Goal: Transaction & Acquisition: Obtain resource

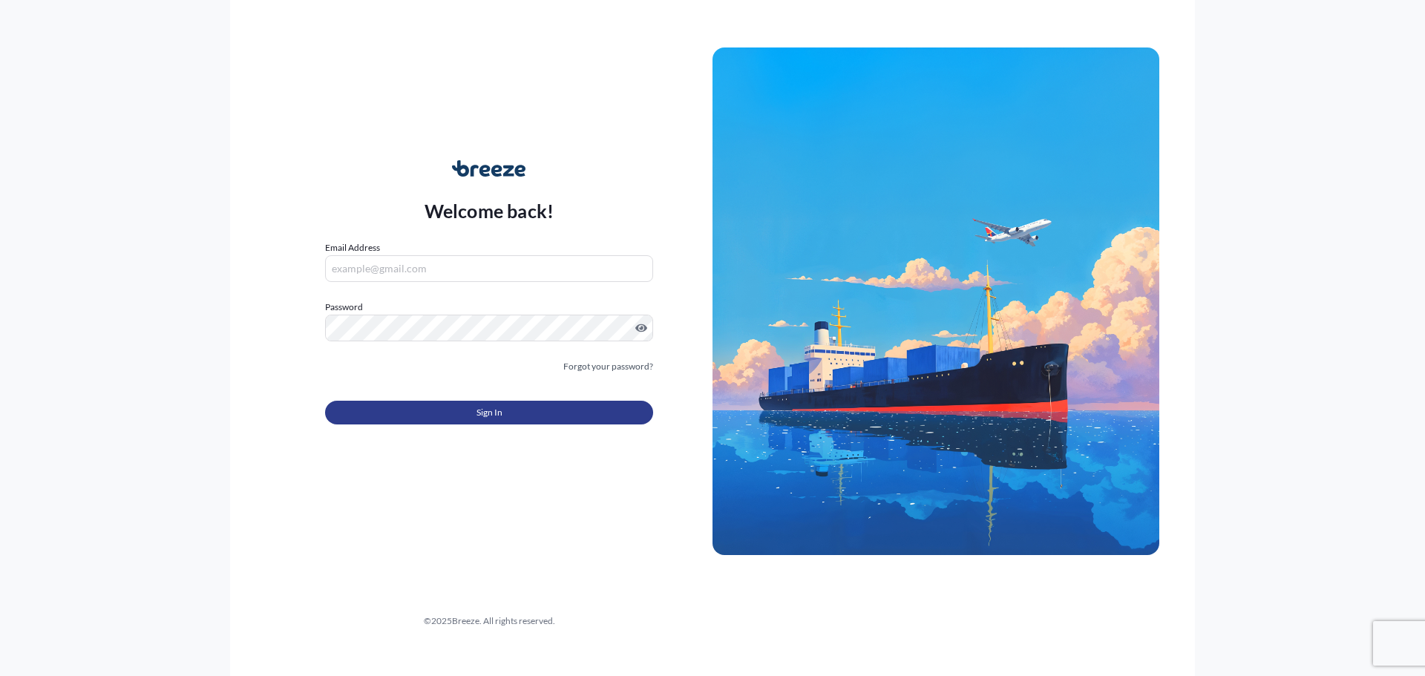
type input "[EMAIL_ADDRESS][DOMAIN_NAME]"
click at [427, 413] on button "Sign In" at bounding box center [489, 413] width 328 height 24
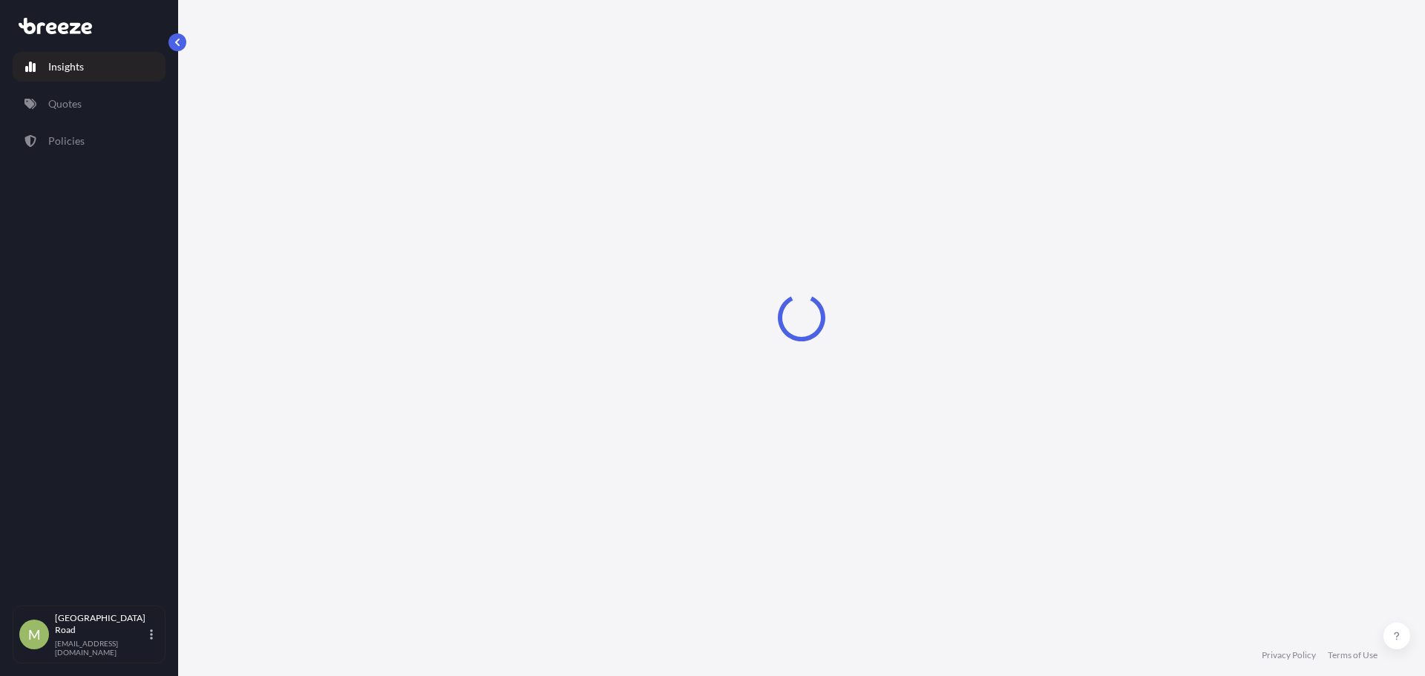
select select "2025"
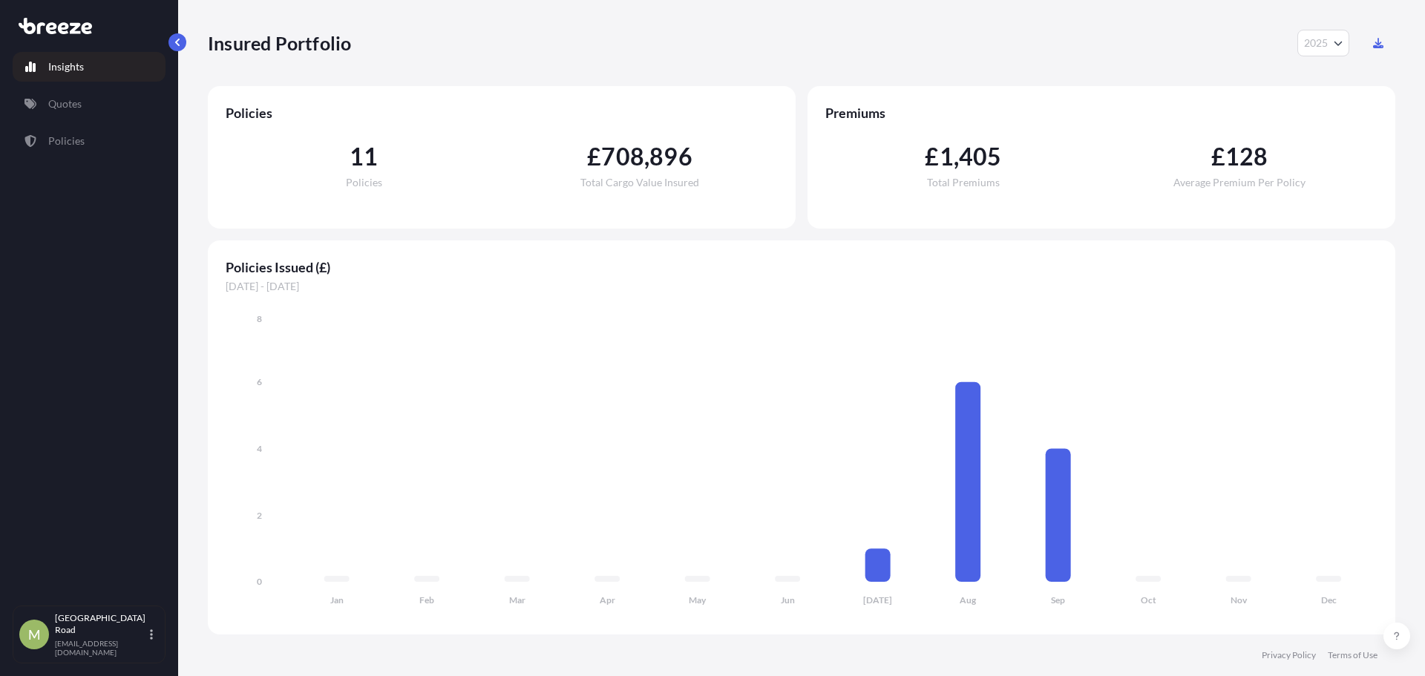
click at [68, 85] on div "Insights Quotes Policies" at bounding box center [89, 322] width 153 height 567
click at [64, 106] on p "Quotes" at bounding box center [64, 103] width 33 height 15
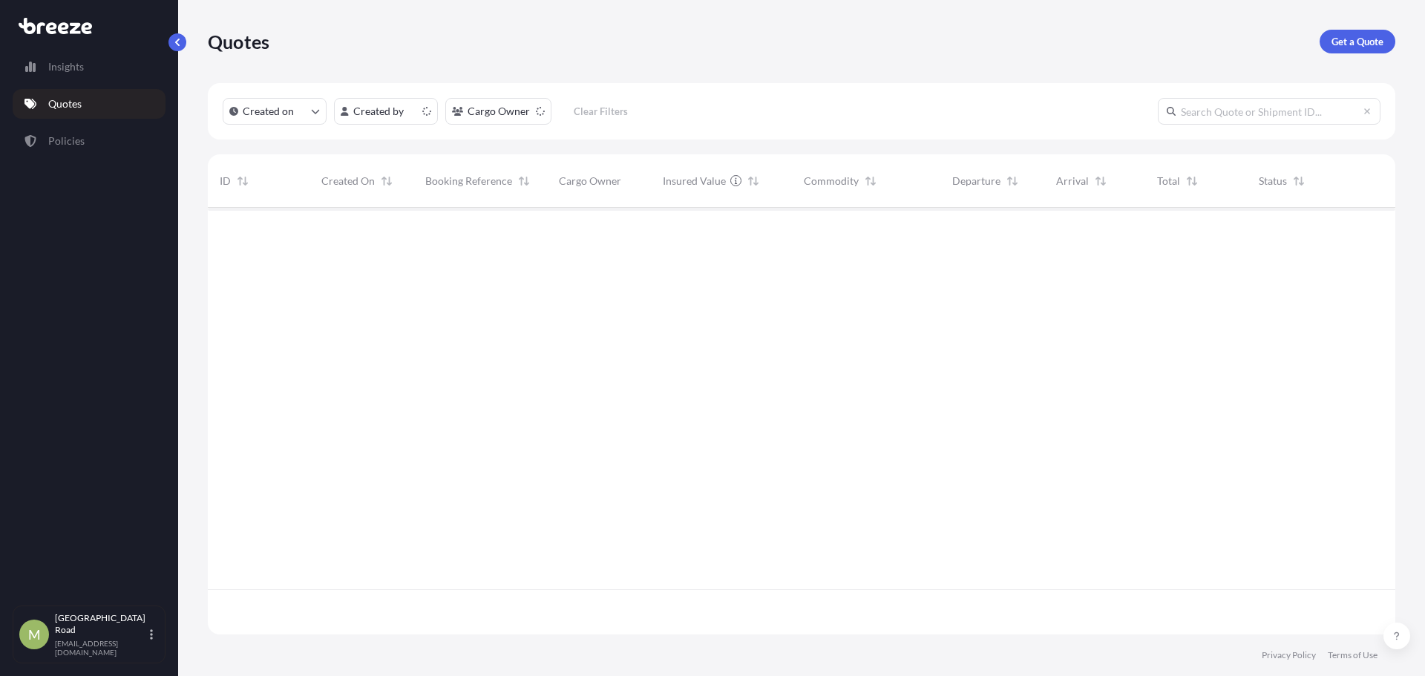
scroll to position [424, 1176]
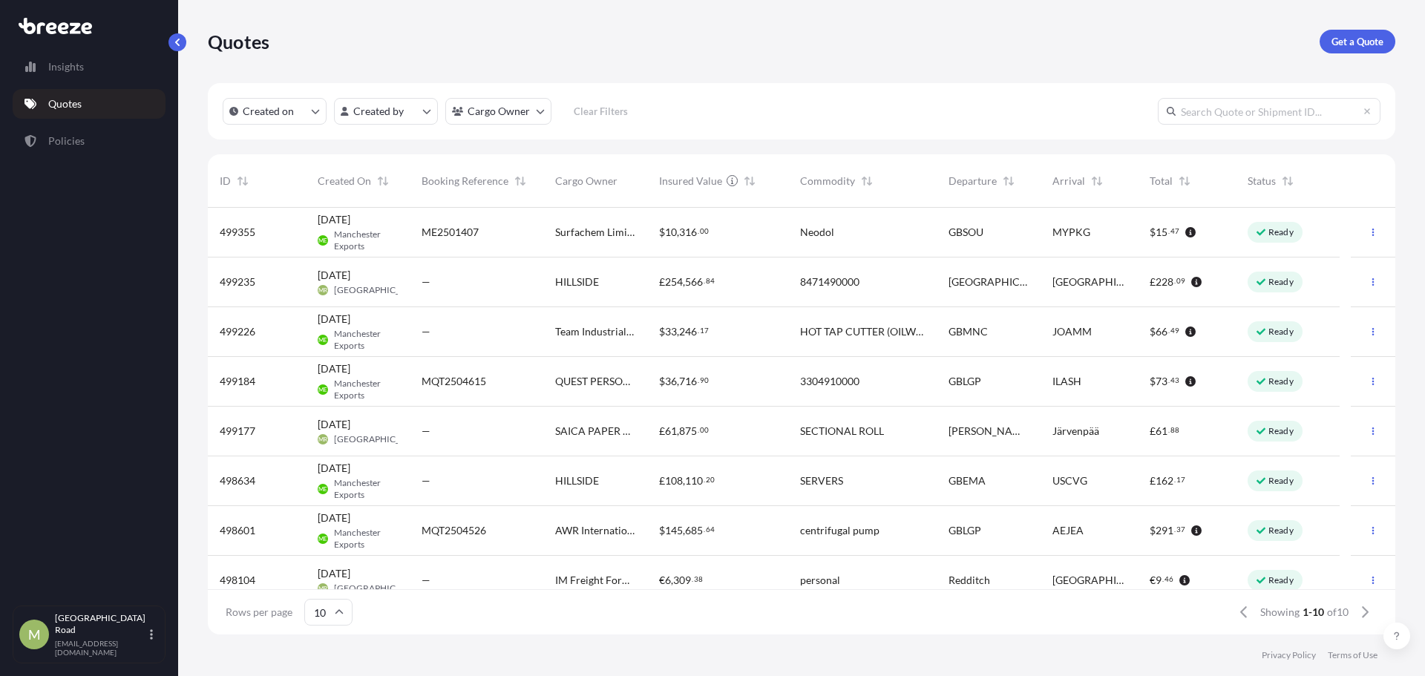
click at [612, 282] on div "HILLSIDE" at bounding box center [595, 282] width 80 height 15
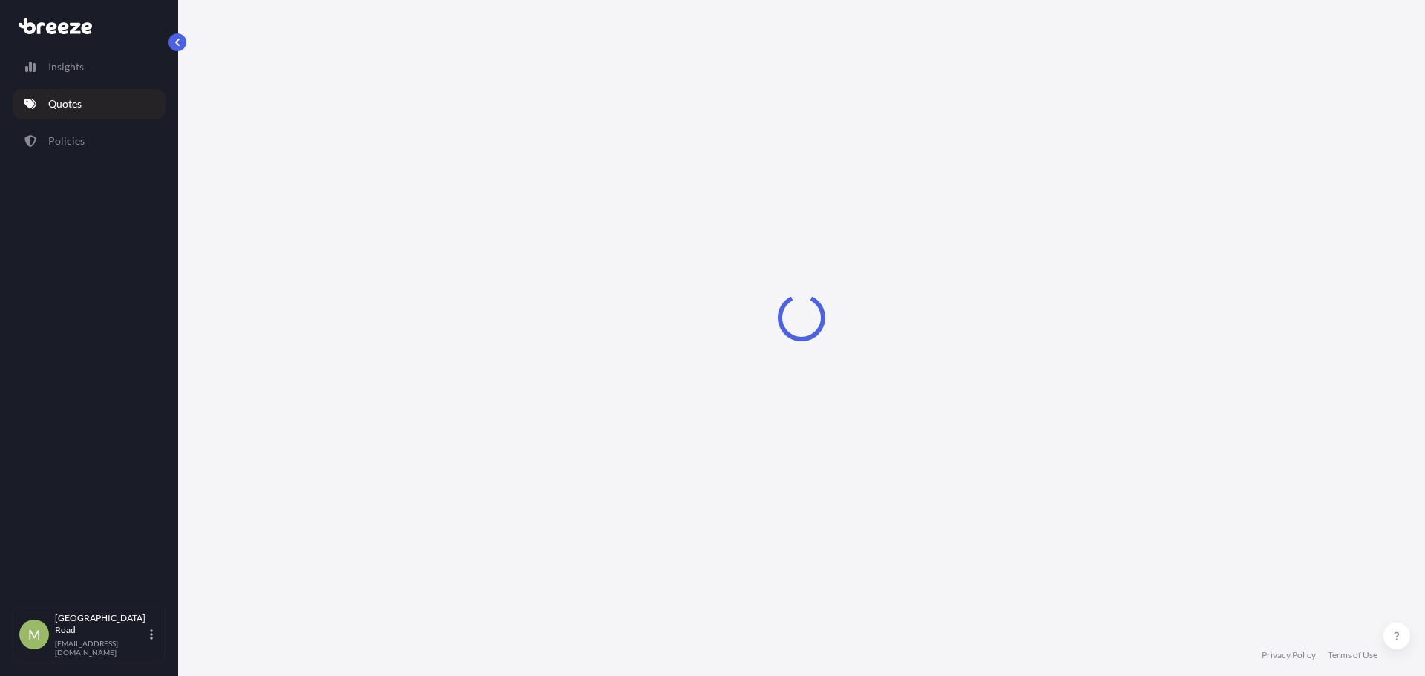
select select "Road"
select select "1"
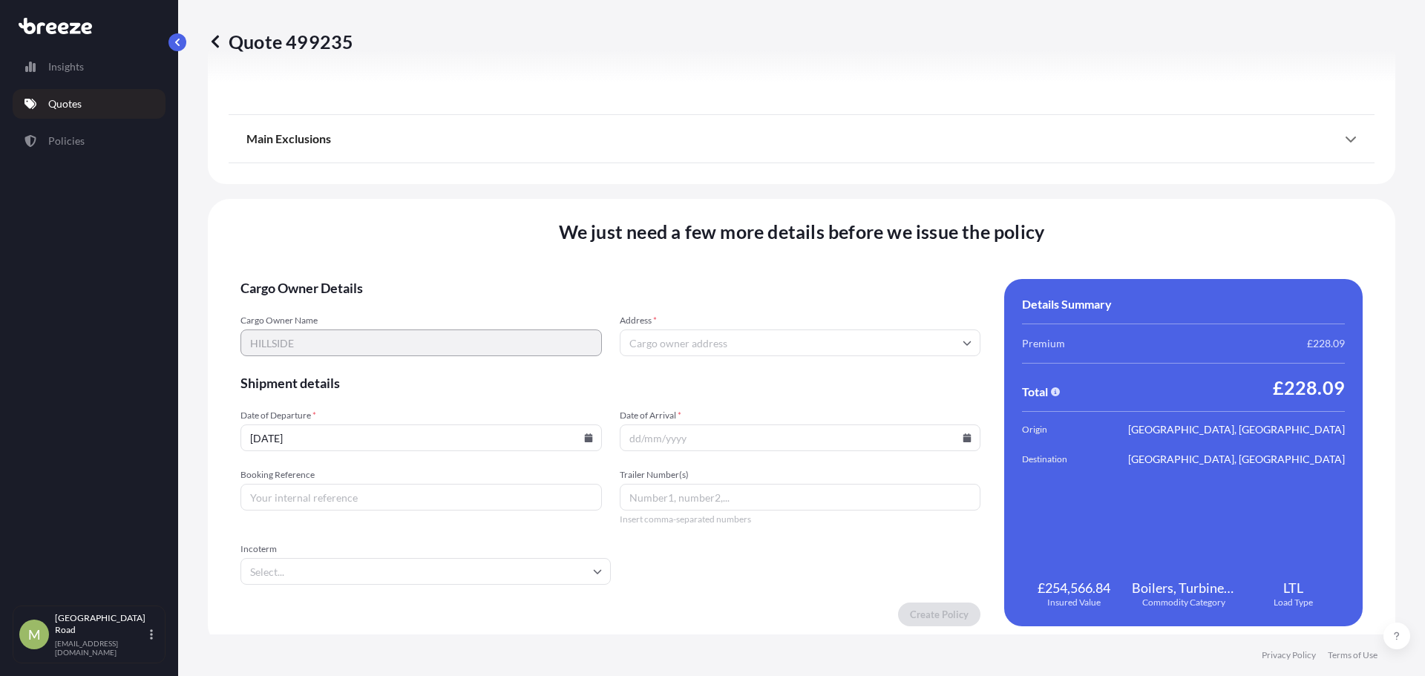
scroll to position [1679, 0]
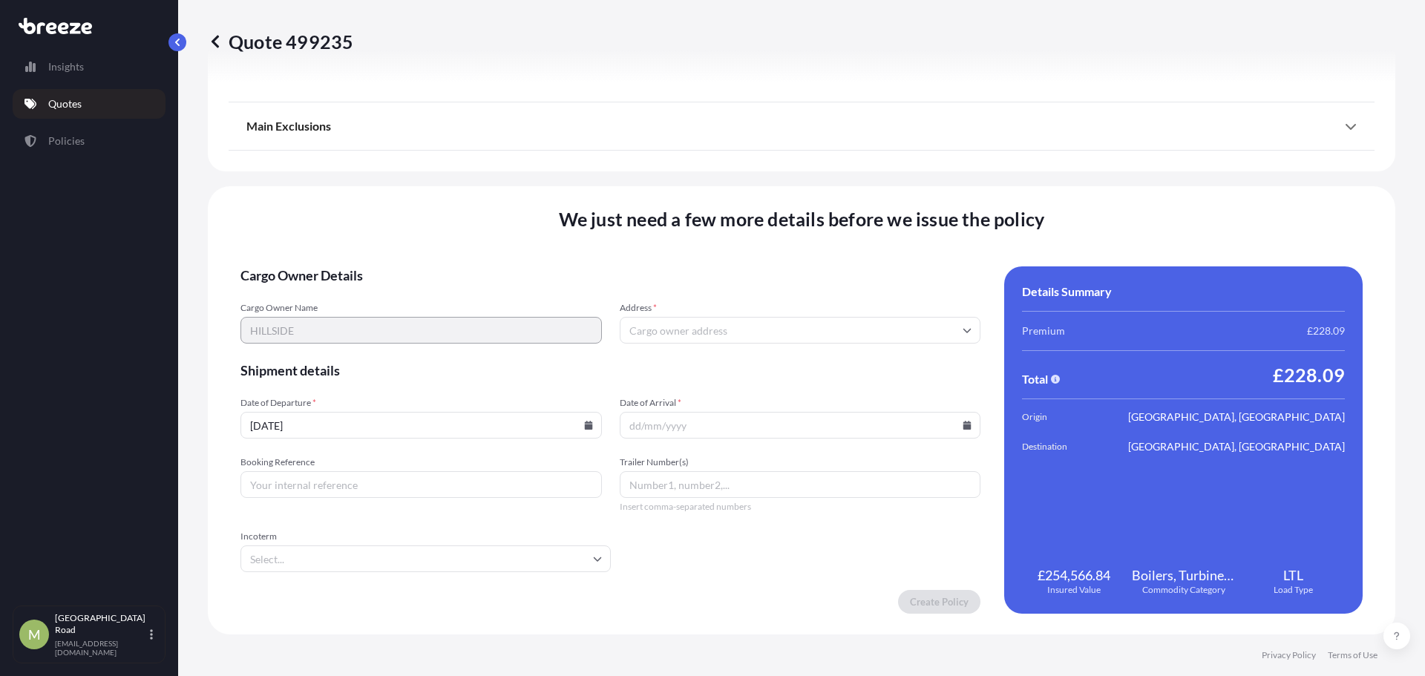
click at [666, 324] on input "Address *" at bounding box center [800, 330] width 361 height 27
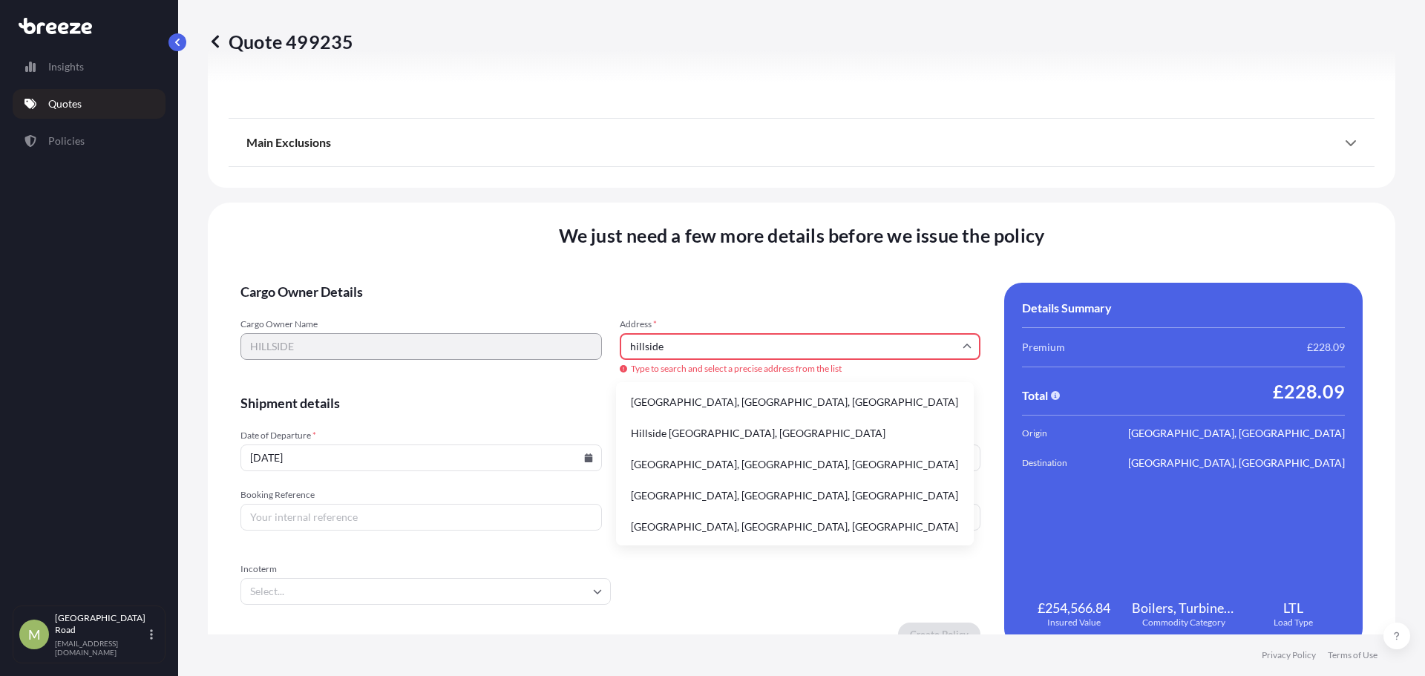
type input "hillside"
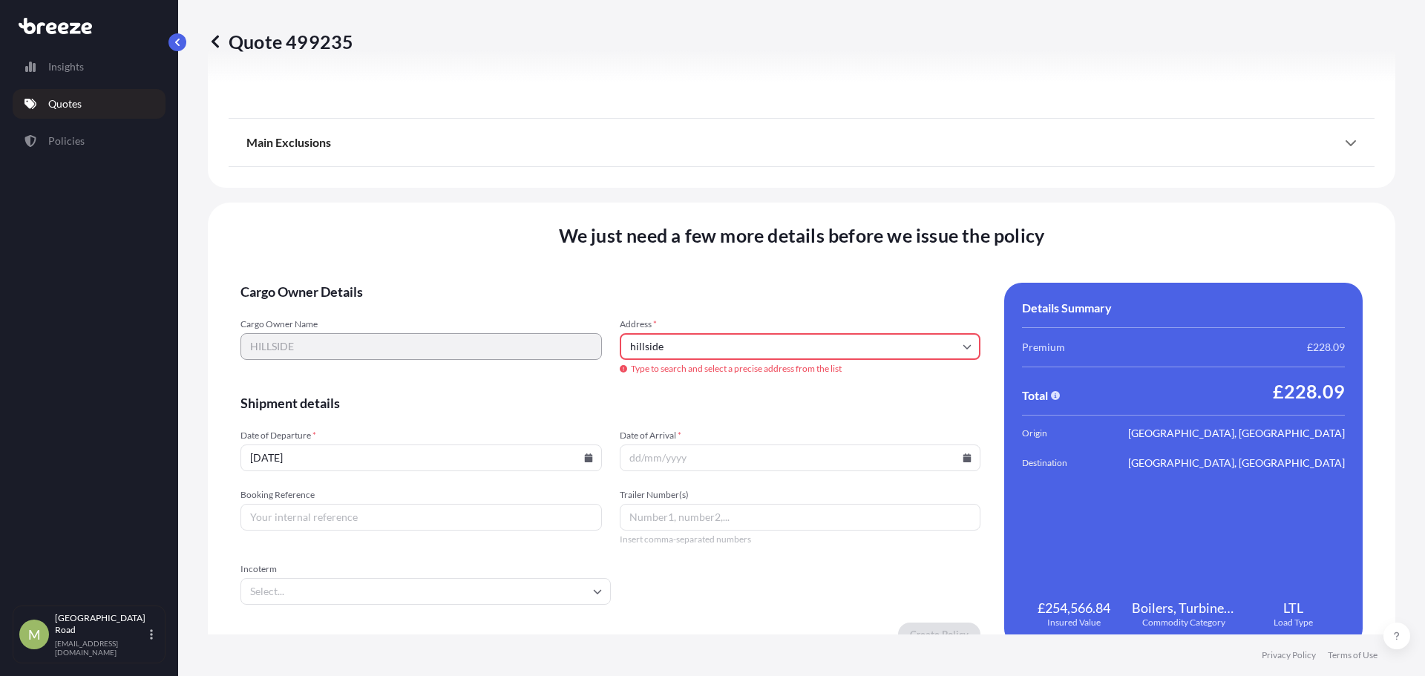
click at [352, 321] on span "Cargo Owner Name" at bounding box center [420, 324] width 361 height 12
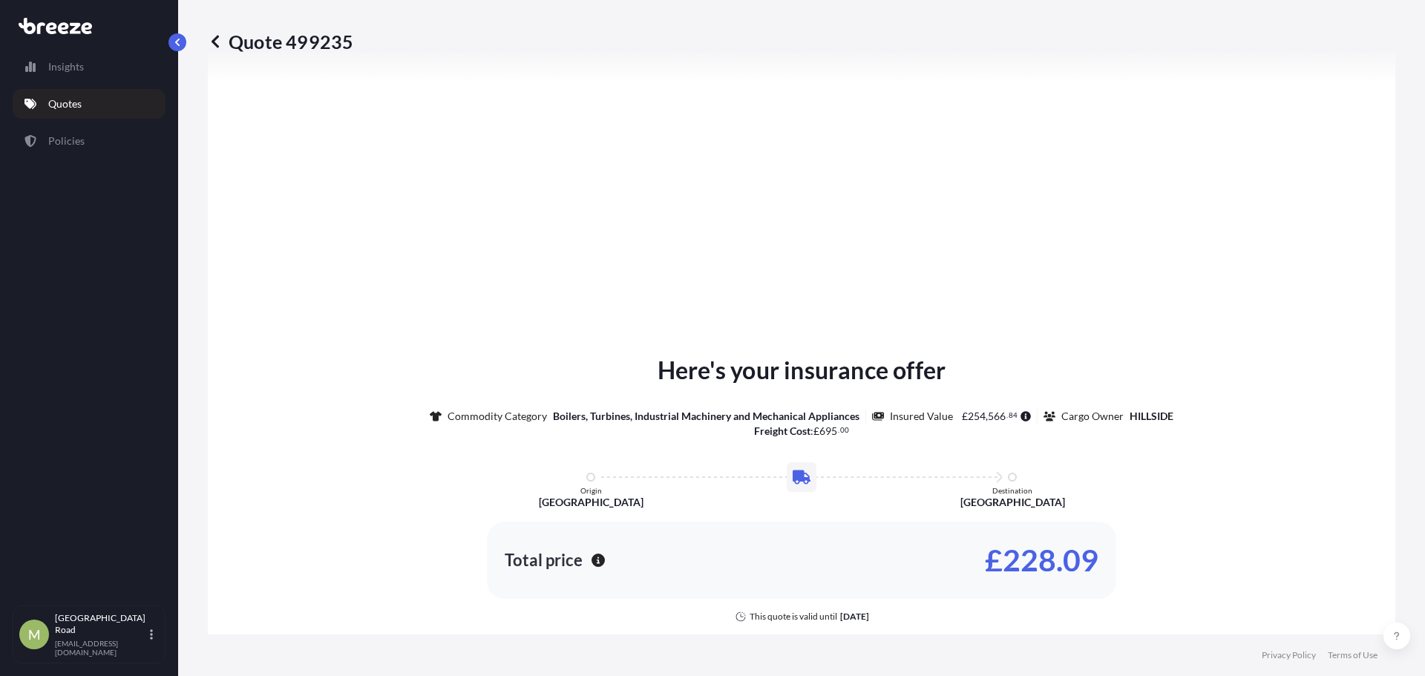
scroll to position [863, 0]
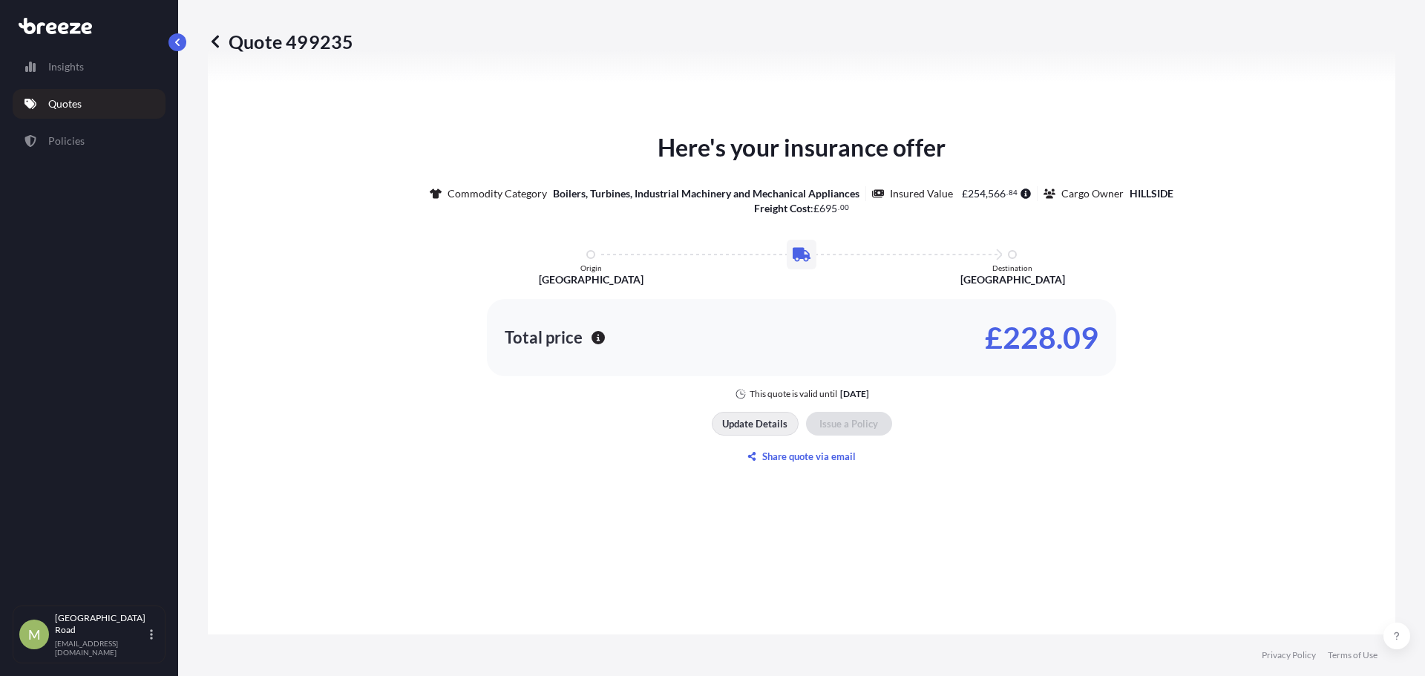
click at [741, 433] on button "Update Details" at bounding box center [755, 424] width 87 height 24
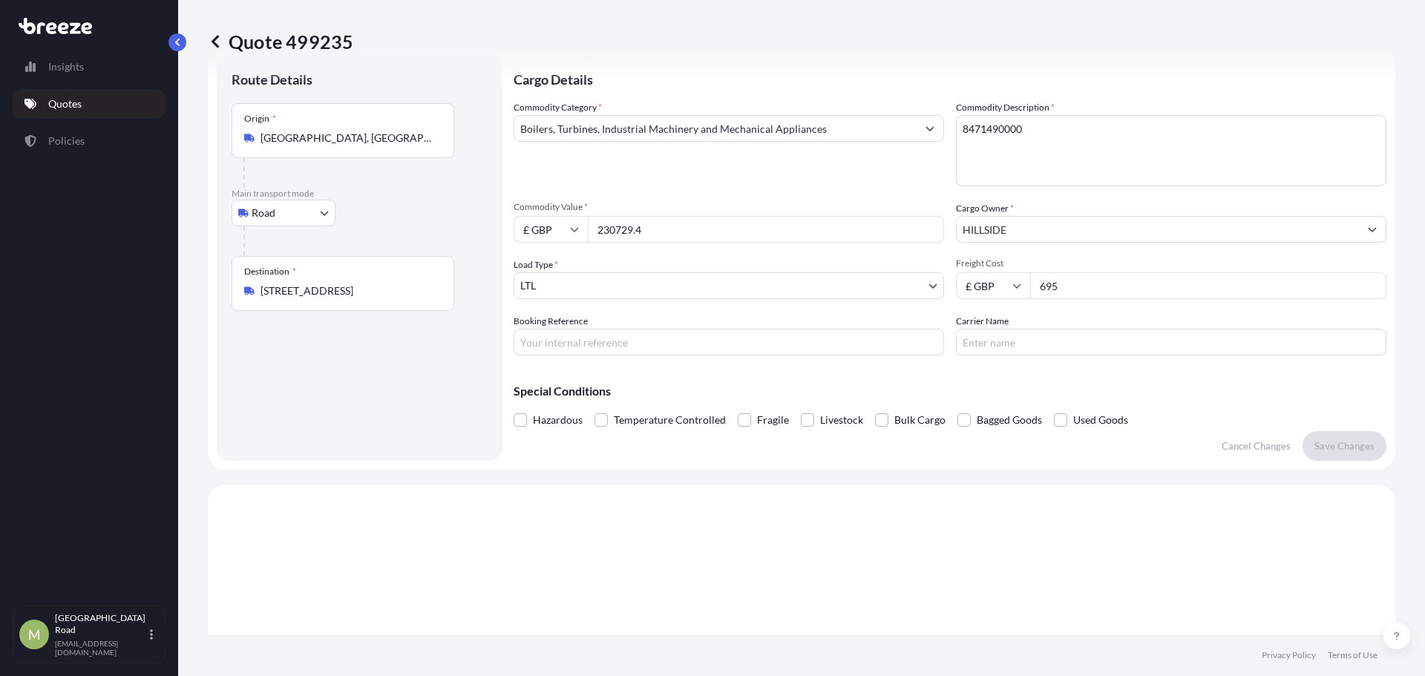
scroll to position [24, 0]
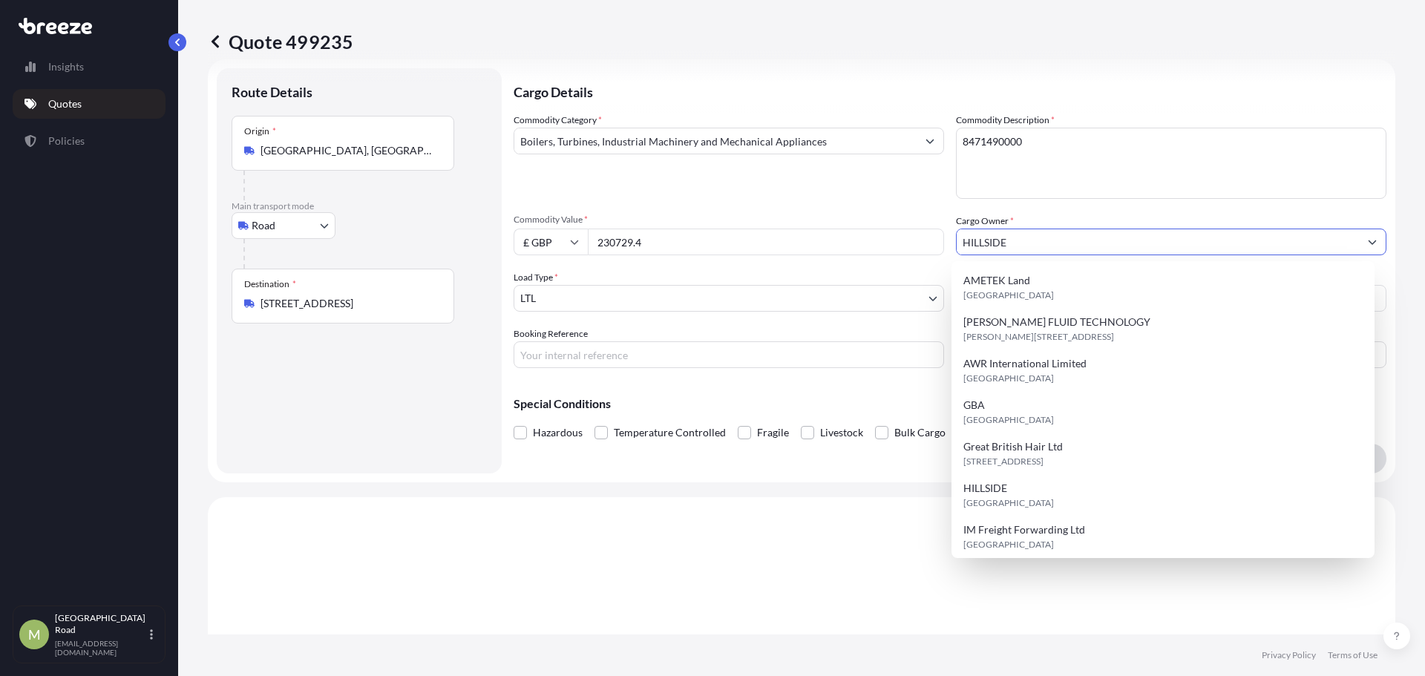
click at [1031, 247] on input "HILLSIDE" at bounding box center [1158, 242] width 402 height 27
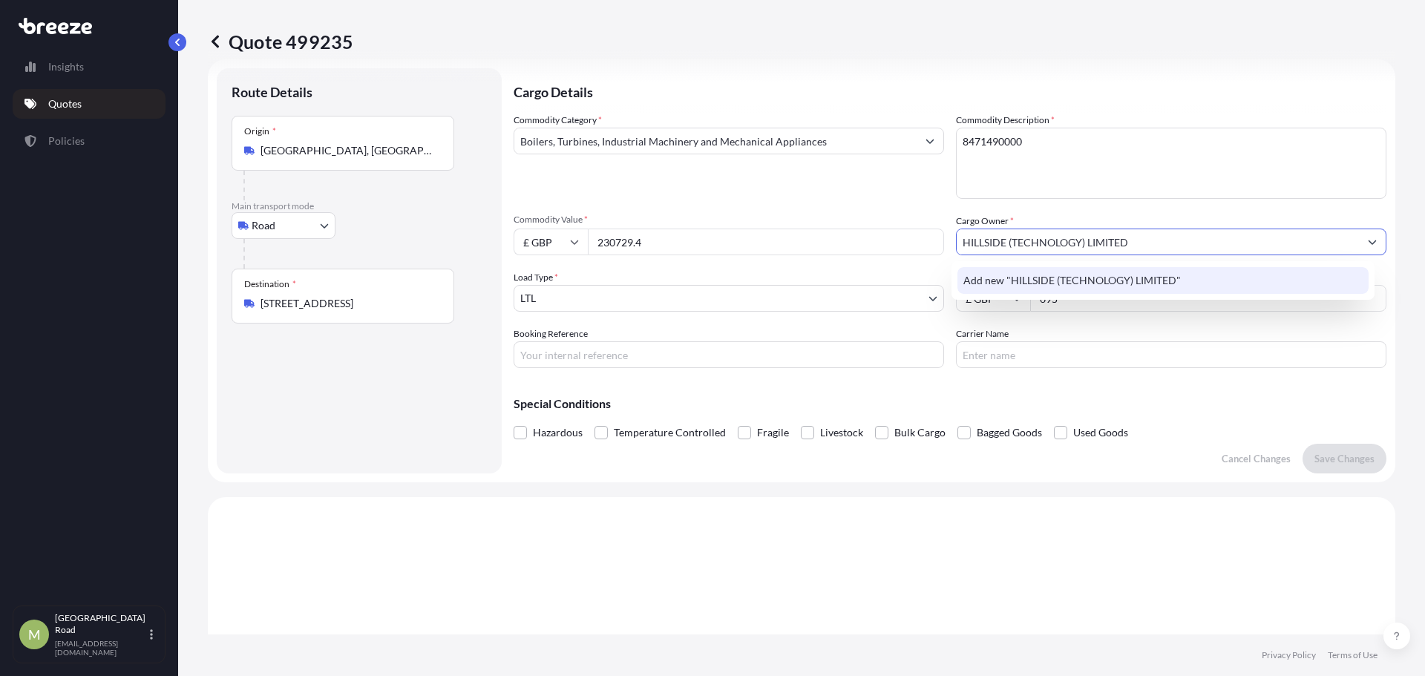
click at [1072, 276] on span "Add new "HILLSIDE (TECHNOLOGY) LIMITED"" at bounding box center [1071, 280] width 217 height 15
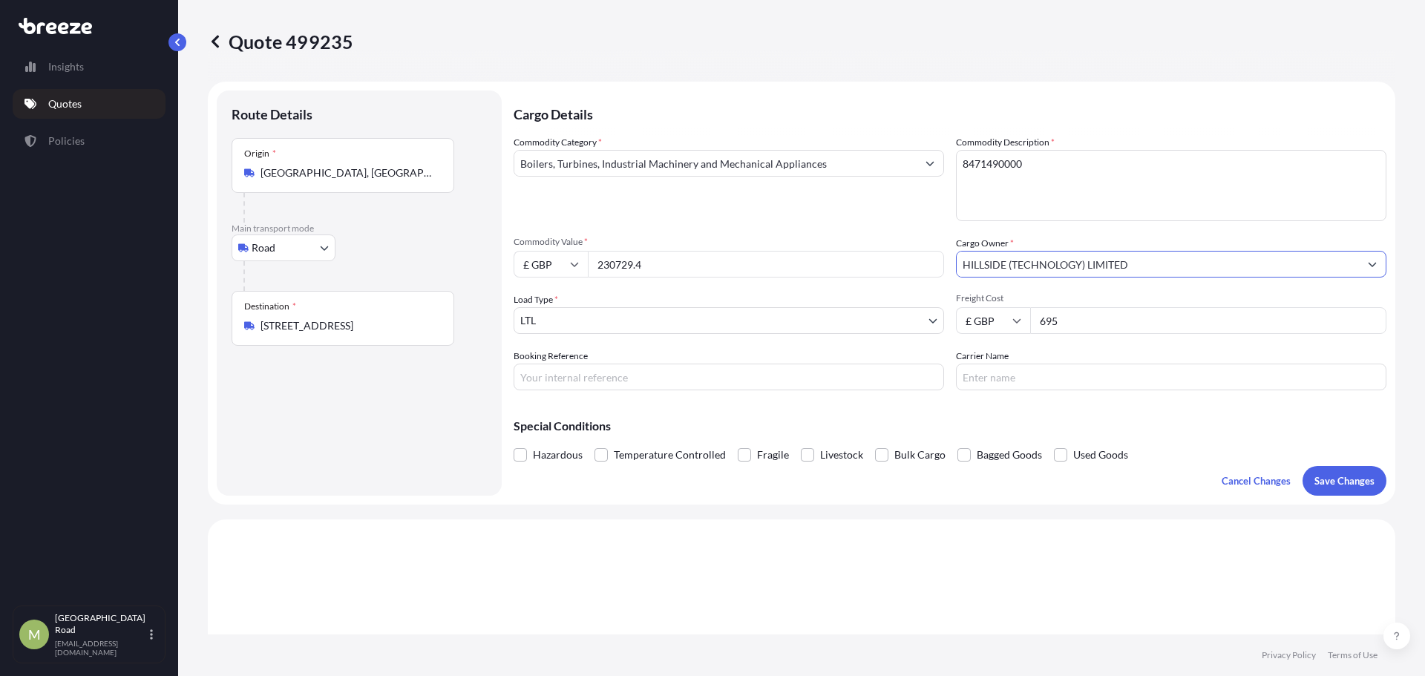
scroll to position [0, 0]
type input "HILLSIDE (TECHNOLOGY) LIMITED"
click at [1046, 181] on textarea "8471490000" at bounding box center [1171, 186] width 430 height 71
drag, startPoint x: 1025, startPoint y: 167, endPoint x: 919, endPoint y: 168, distance: 106.1
click at [919, 168] on div "Commodity Category * Boilers, Turbines, Industrial Machinery and Mechanical App…" at bounding box center [950, 264] width 873 height 255
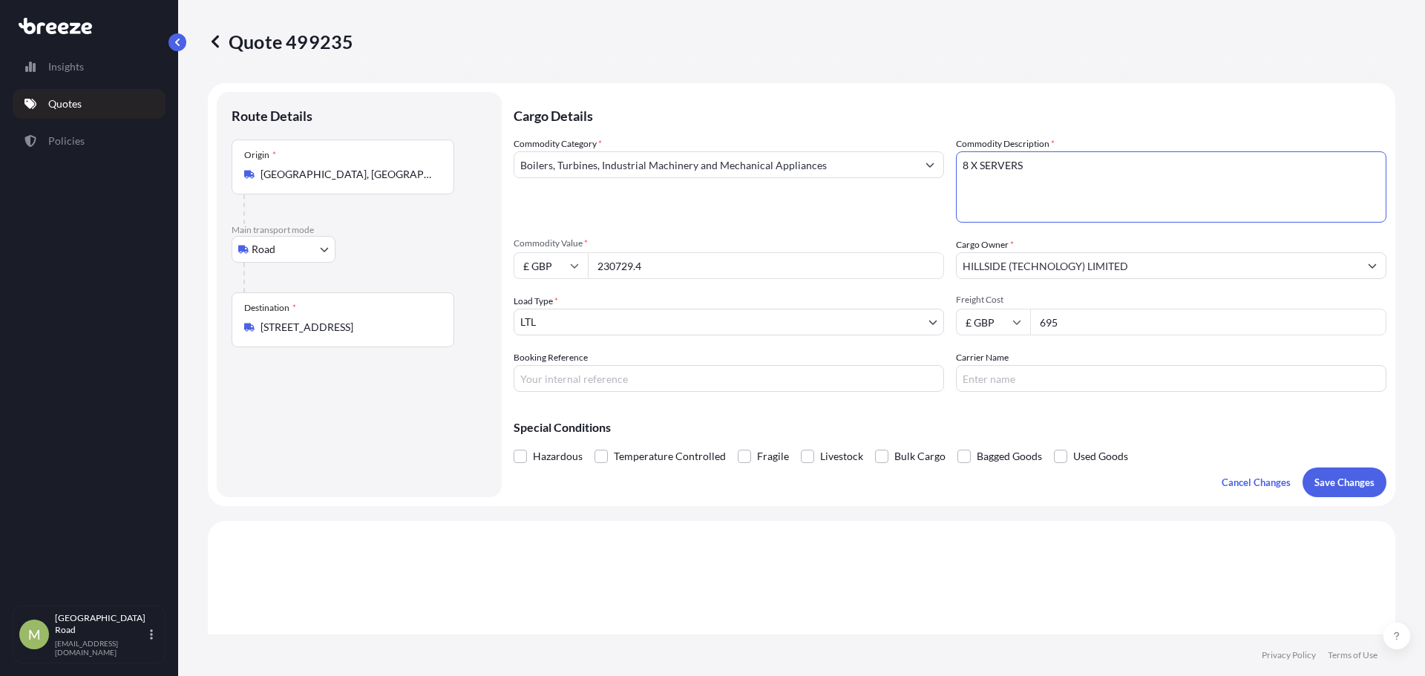
click at [956, 183] on textarea "8471490000" at bounding box center [1171, 186] width 430 height 71
type textarea "8 X SERVERS"
click at [1337, 474] on button "Save Changes" at bounding box center [1344, 483] width 84 height 30
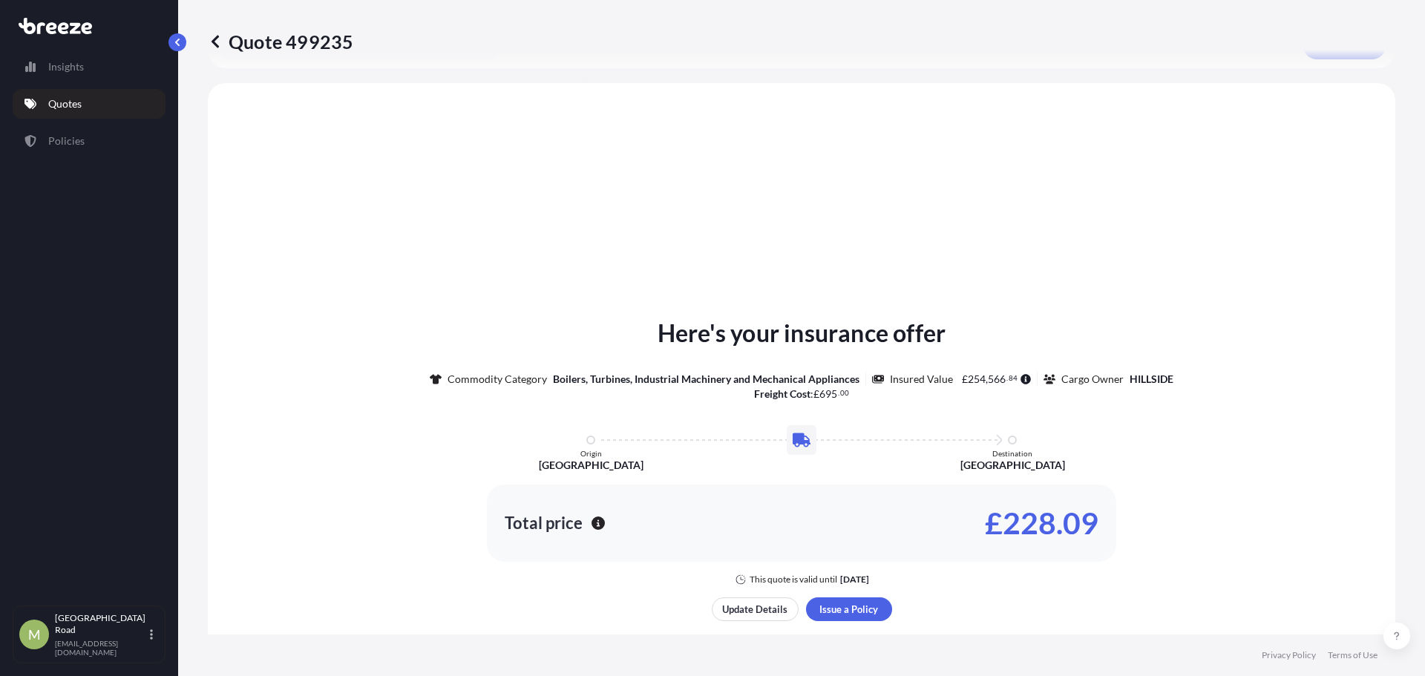
scroll to position [447, 0]
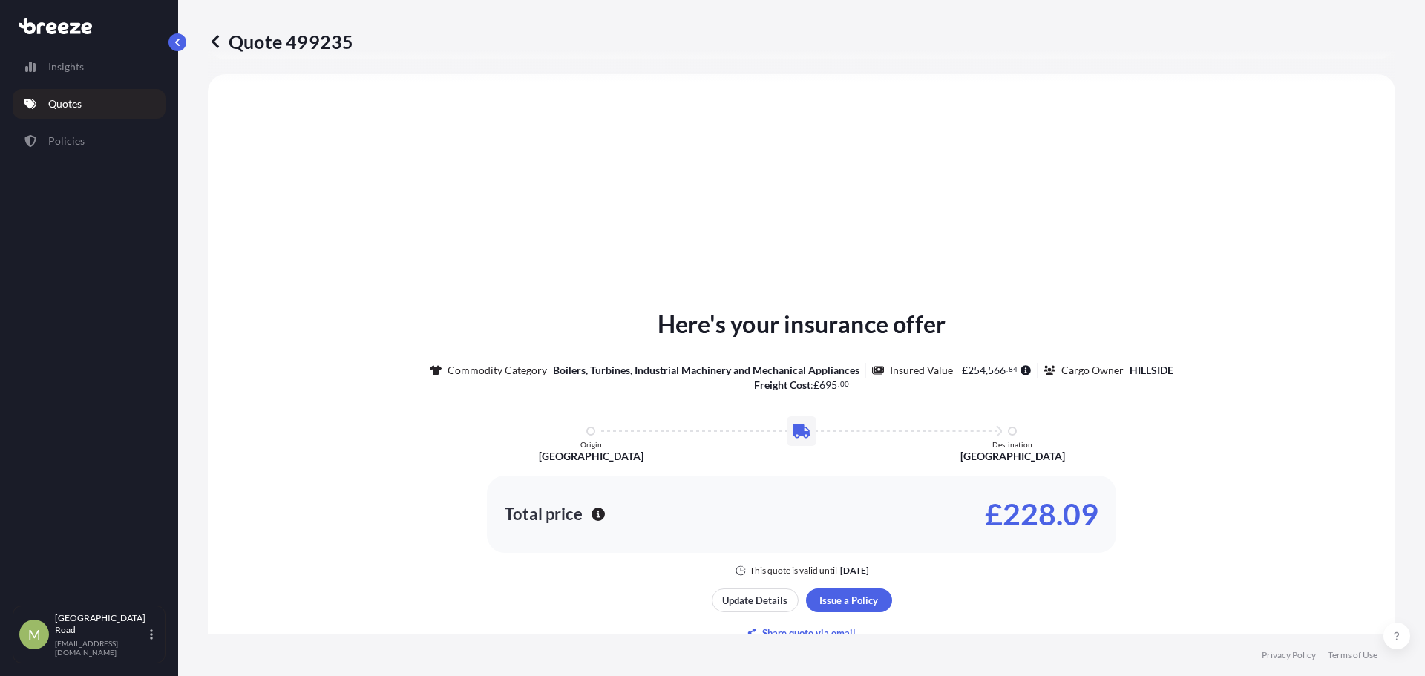
select select "Road"
select select "1"
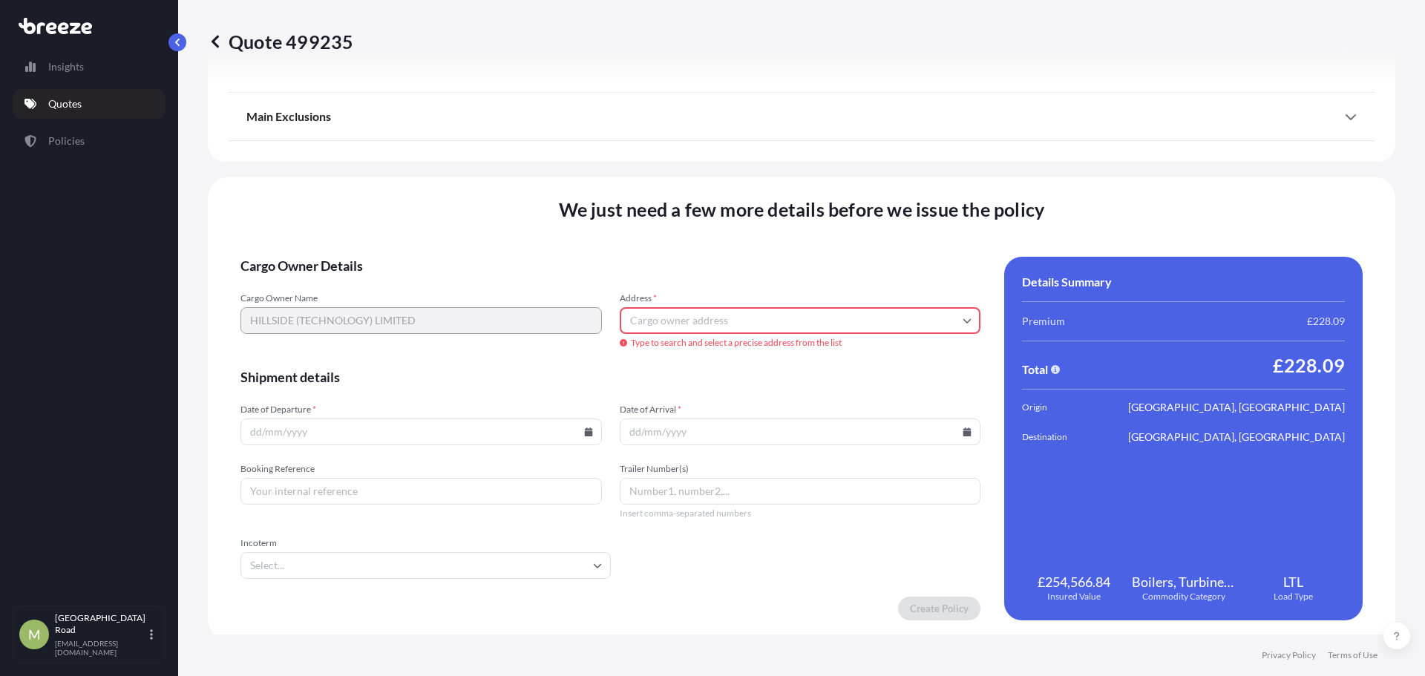
scroll to position [1712, 0]
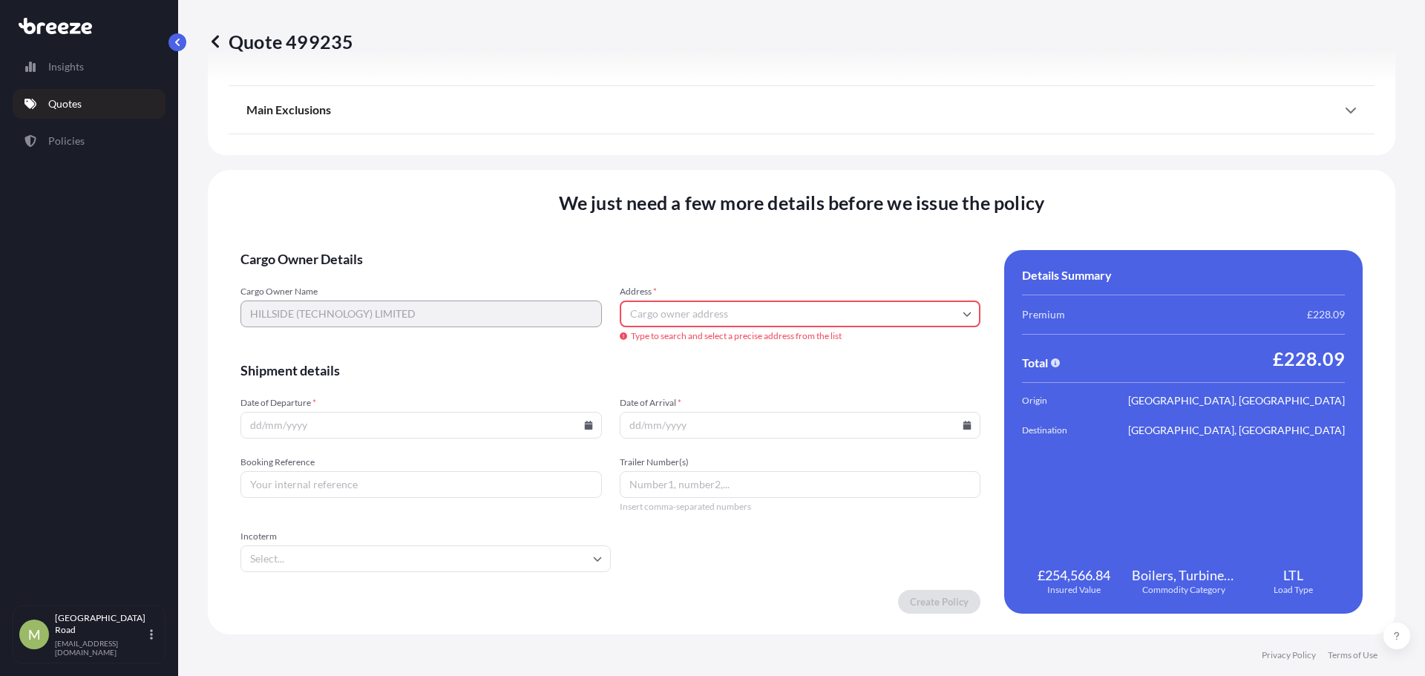
click at [724, 314] on input "Address *" at bounding box center [800, 314] width 361 height 27
click at [805, 368] on div "Please type and select an option" at bounding box center [795, 362] width 346 height 15
click at [549, 312] on div "Cargo Owner Name HILLSIDE (TECHNOLOGY) LIMITED Address * [STREET_ADDRESS] Type …" at bounding box center [610, 315] width 740 height 58
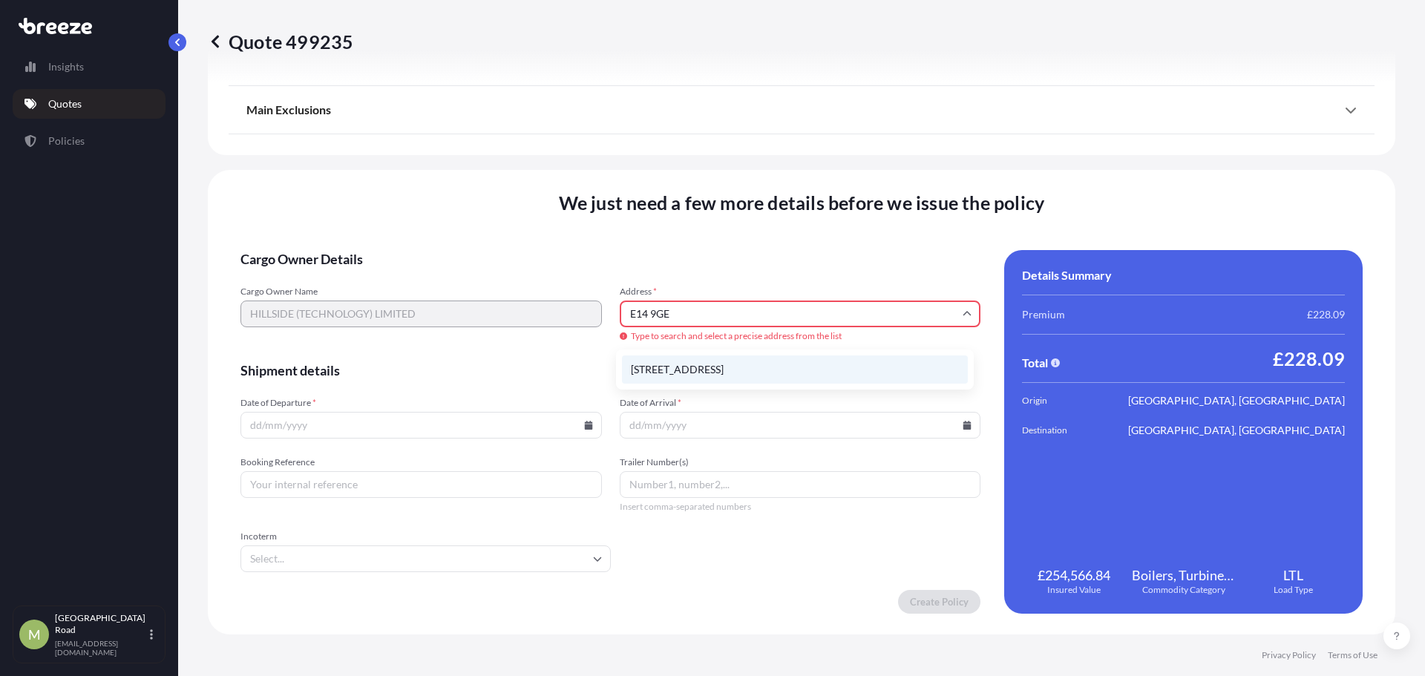
click at [747, 374] on li "[STREET_ADDRESS]" at bounding box center [795, 369] width 346 height 28
type input "[STREET_ADDRESS]"
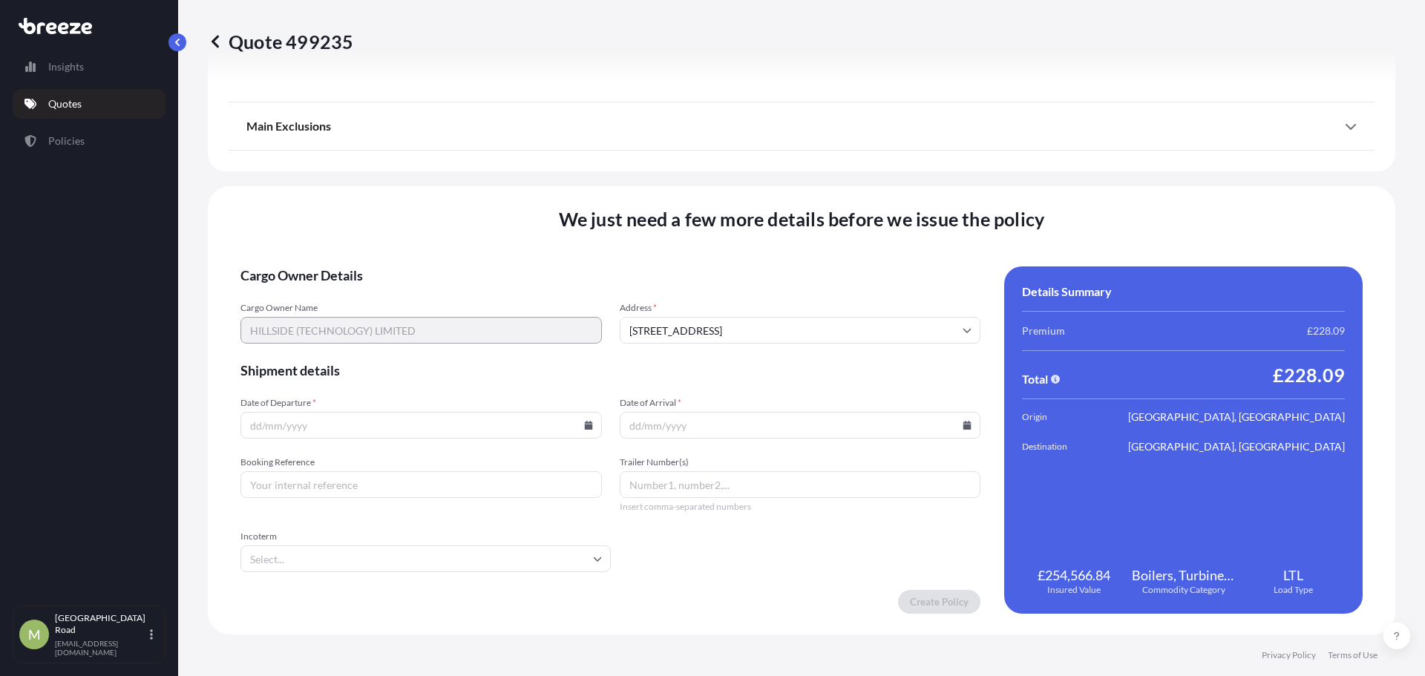
drag, startPoint x: 468, startPoint y: 424, endPoint x: 465, endPoint y: 414, distance: 10.8
click at [468, 425] on input "Date of Departure *" at bounding box center [420, 425] width 361 height 27
click at [584, 427] on icon at bounding box center [588, 425] width 9 height 9
click at [446, 291] on button "19" at bounding box center [434, 289] width 24 height 24
type input "[DATE]"
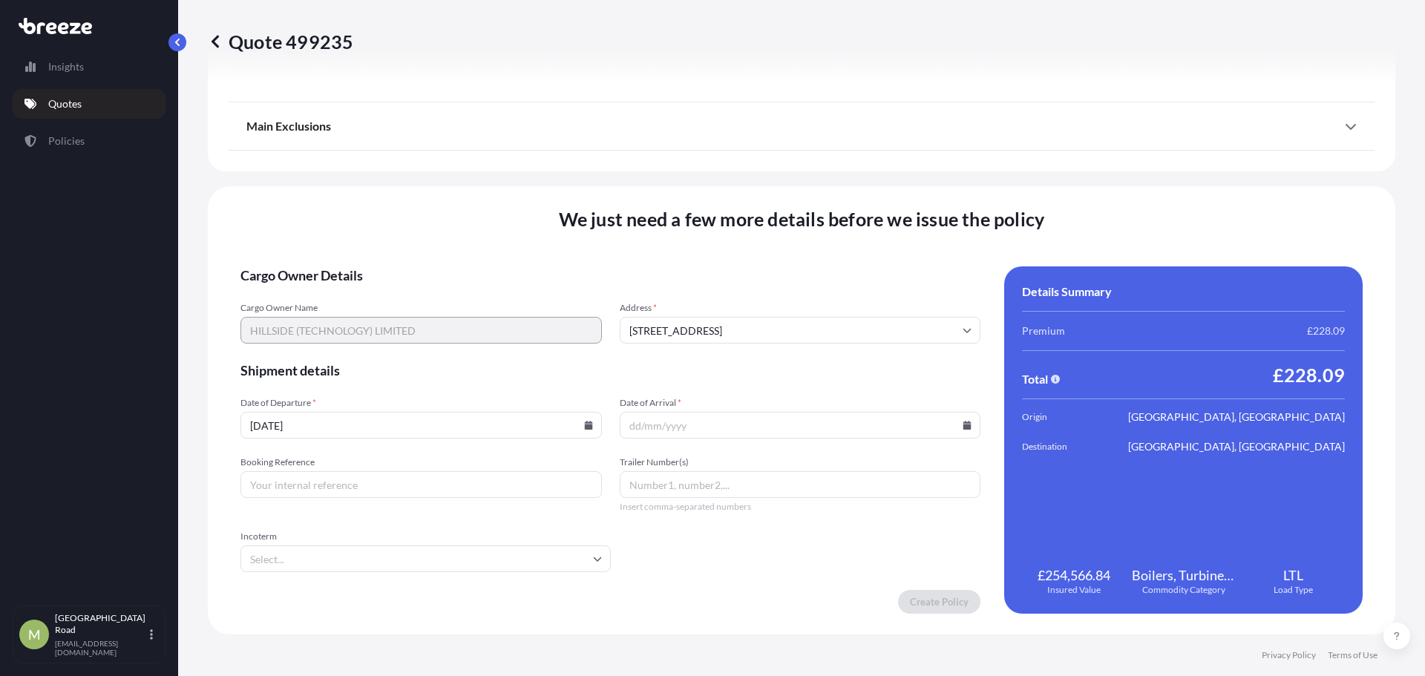
click at [753, 420] on input "Date of Arrival *" at bounding box center [800, 425] width 361 height 27
click at [963, 429] on icon at bounding box center [967, 425] width 8 height 9
click at [687, 320] on button "22" at bounding box center [691, 316] width 24 height 24
type input "[DATE]"
click at [410, 485] on input "Booking Reference" at bounding box center [420, 484] width 361 height 27
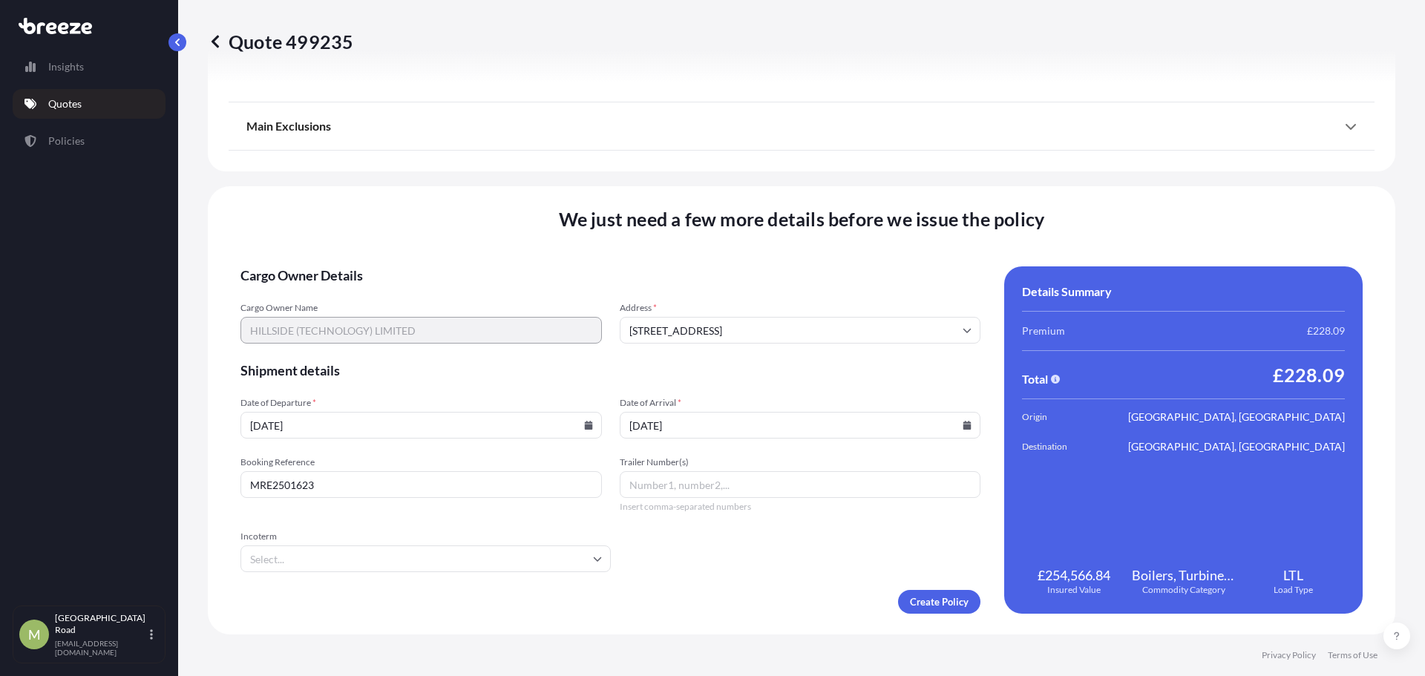
type input "MRE2501623"
click at [323, 556] on input "Incoterm" at bounding box center [425, 558] width 370 height 27
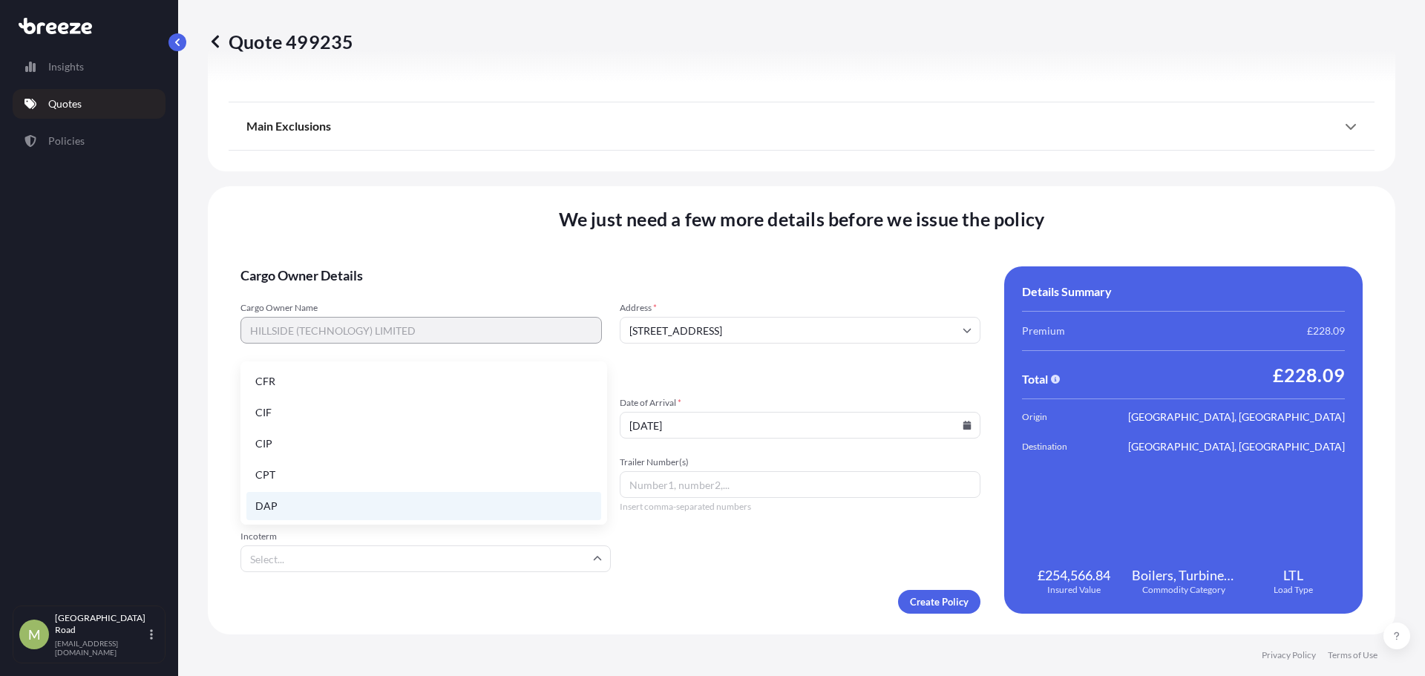
click at [306, 494] on li "DAP" at bounding box center [423, 506] width 355 height 28
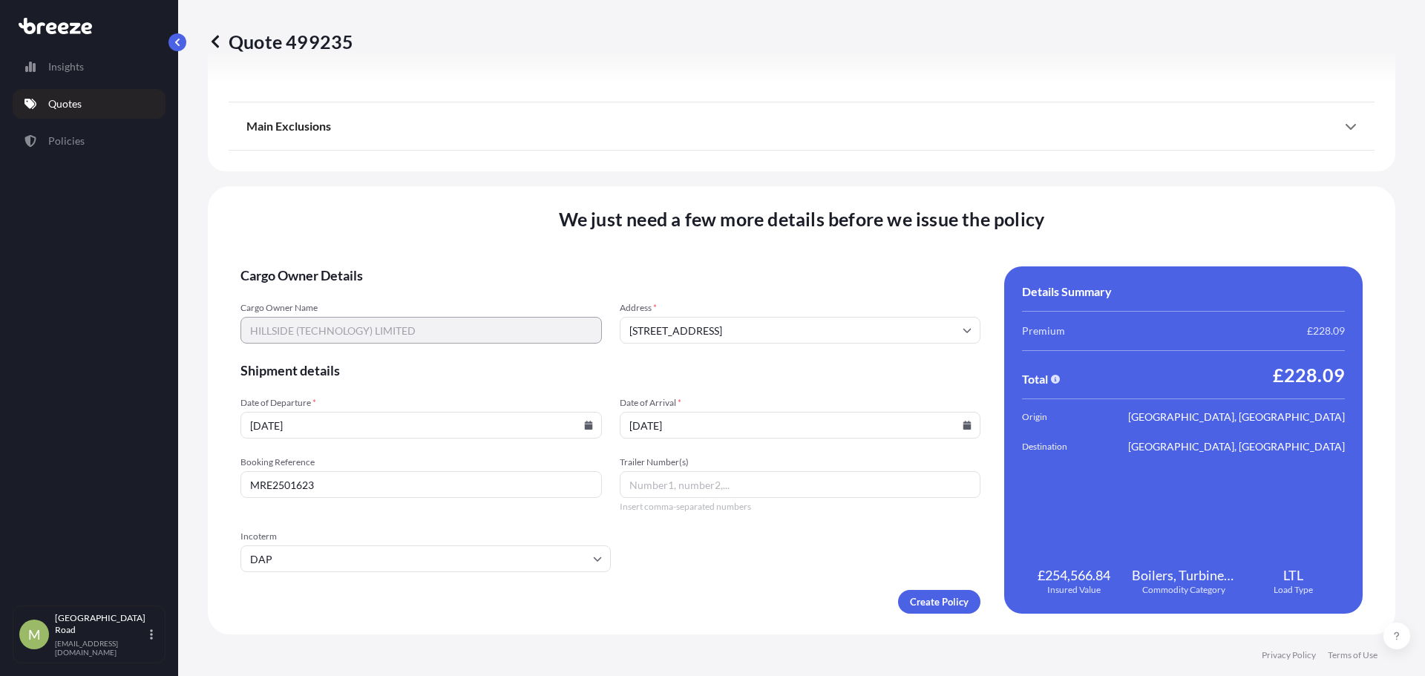
click at [675, 489] on input "Trailer Number(s)" at bounding box center [800, 484] width 361 height 27
